Goal: Transaction & Acquisition: Register for event/course

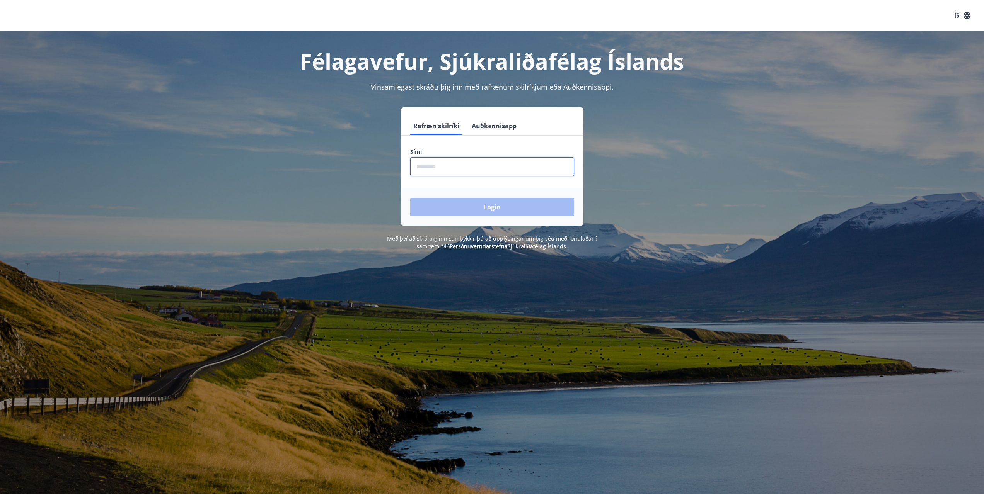
click at [430, 166] on input "phone" at bounding box center [492, 166] width 164 height 19
type input "********"
click at [494, 206] on button "Login" at bounding box center [492, 207] width 164 height 19
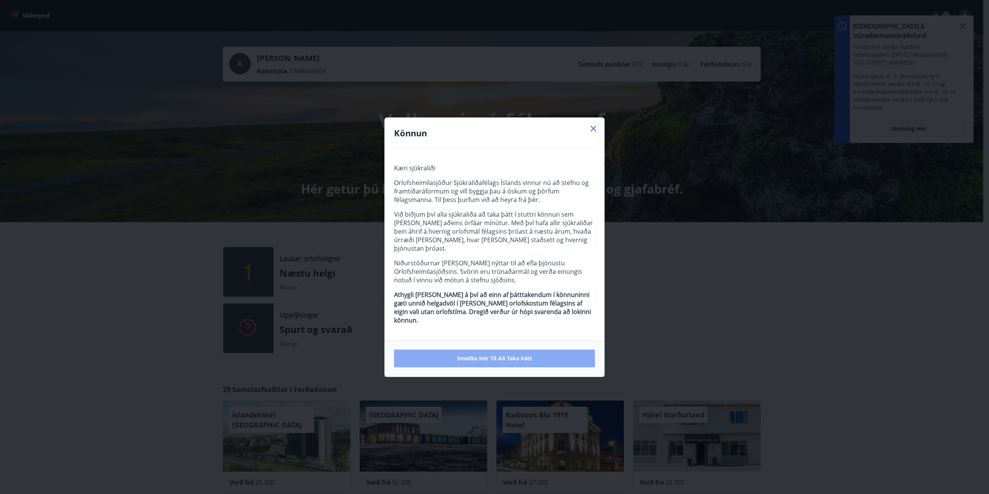
click at [488, 355] on span "Smelltu hér til að taka þátt" at bounding box center [494, 359] width 75 height 8
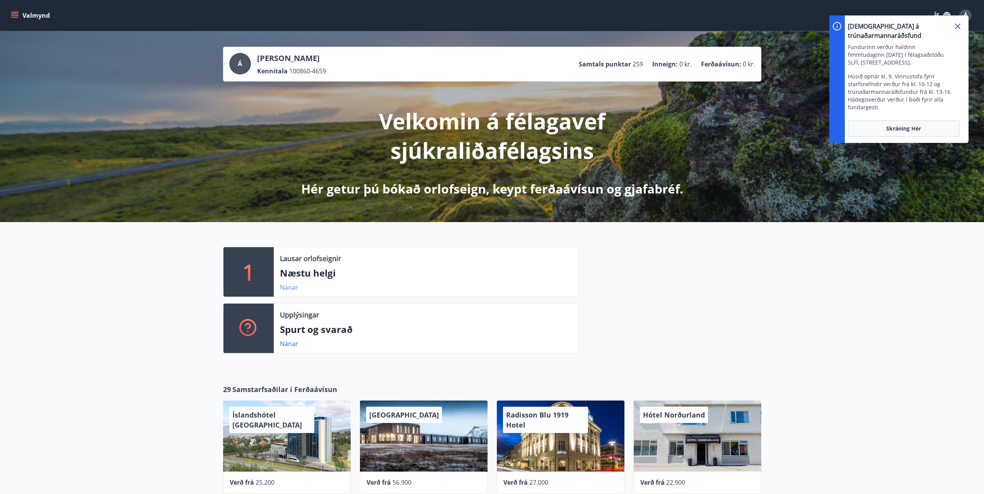
click at [291, 287] on link "Nánar" at bounding box center [289, 287] width 18 height 9
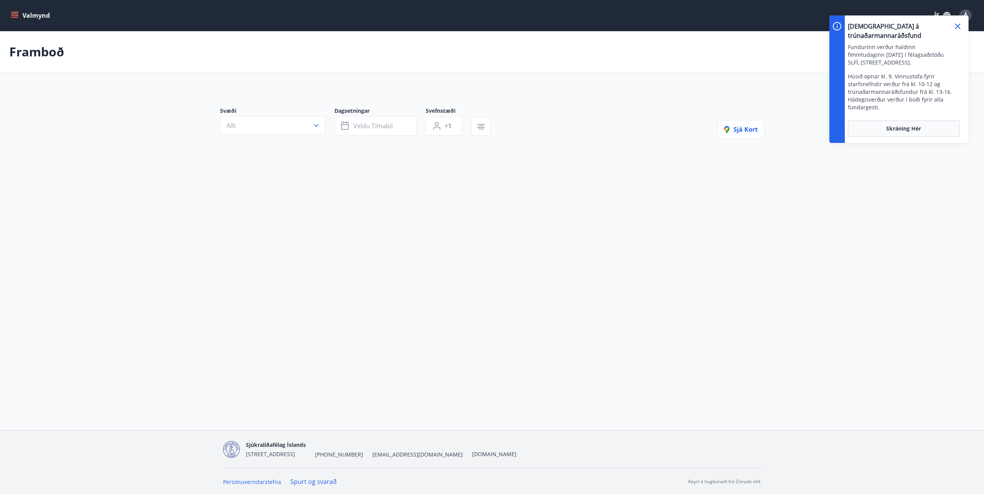
type input "*"
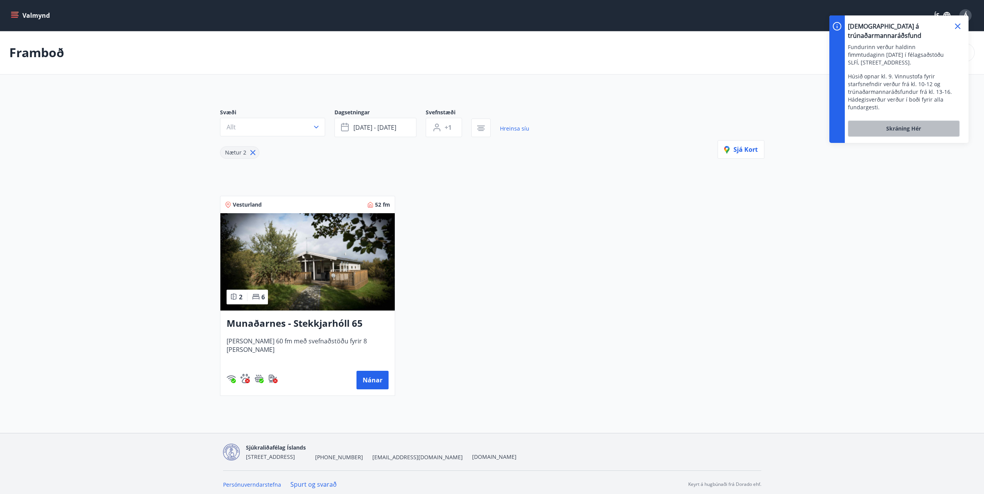
click at [902, 125] on span "Skráning hér" at bounding box center [903, 129] width 35 height 8
